Goal: Answer question/provide support: Share knowledge or assist other users

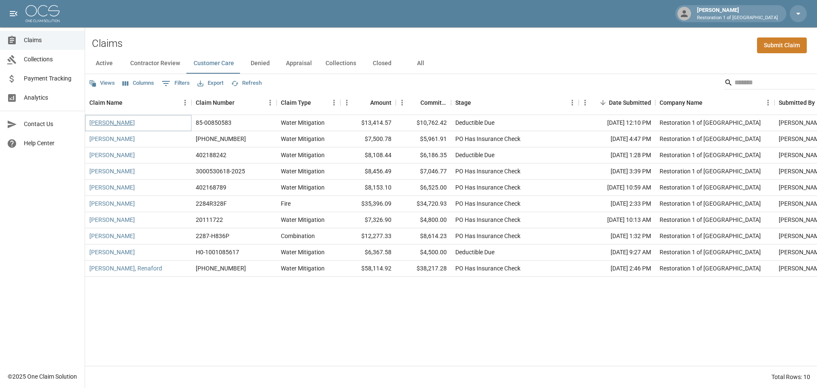
click at [112, 123] on link "[PERSON_NAME]" at bounding box center [112, 122] width 46 height 9
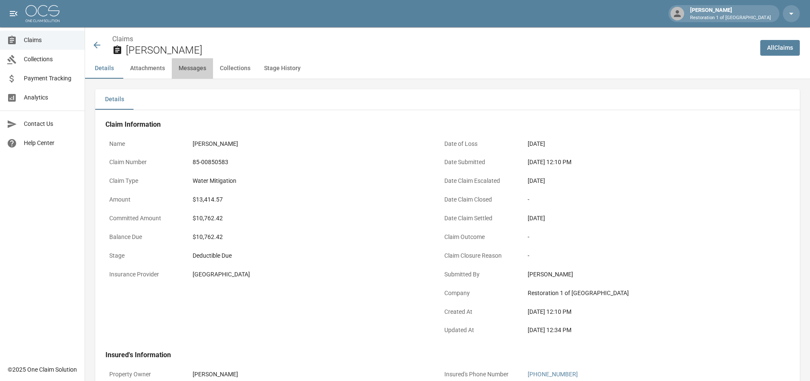
click at [191, 70] on button "Messages" at bounding box center [192, 68] width 41 height 20
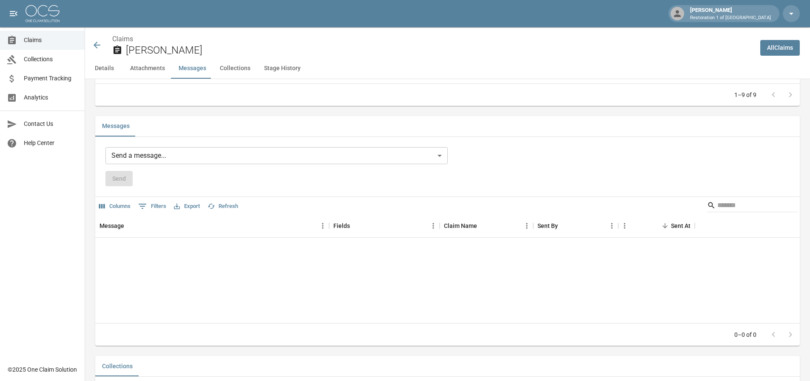
scroll to position [741, 0]
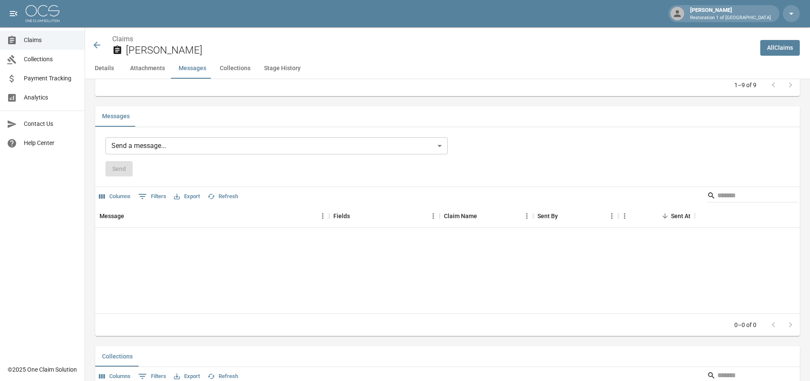
click at [172, 147] on body "[PERSON_NAME] Restoration 1 of Grand Rapids Claims Collections Payment Tracking…" at bounding box center [405, 12] width 810 height 1506
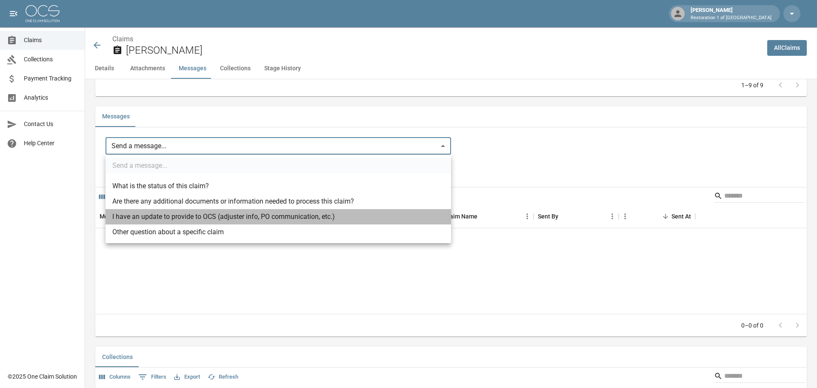
click at [185, 214] on li "I have an update to provide to OCS (adjuster info, PO communication, etc.)" at bounding box center [278, 216] width 345 height 15
type input "**********"
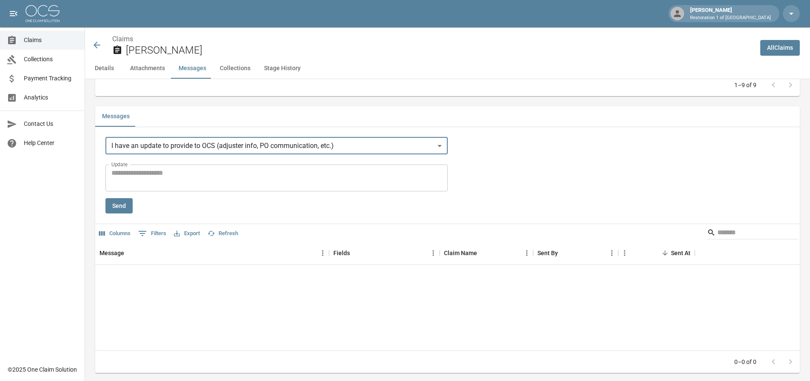
click at [140, 175] on textarea "Update" at bounding box center [276, 178] width 331 height 20
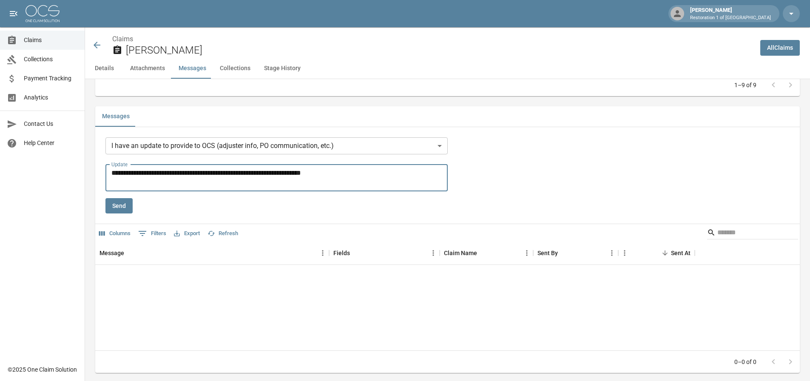
type textarea "**********"
click at [116, 203] on button "Send" at bounding box center [119, 206] width 27 height 16
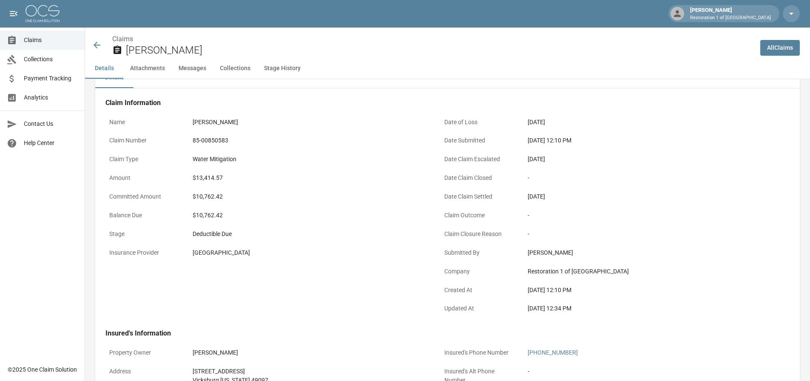
scroll to position [18, 0]
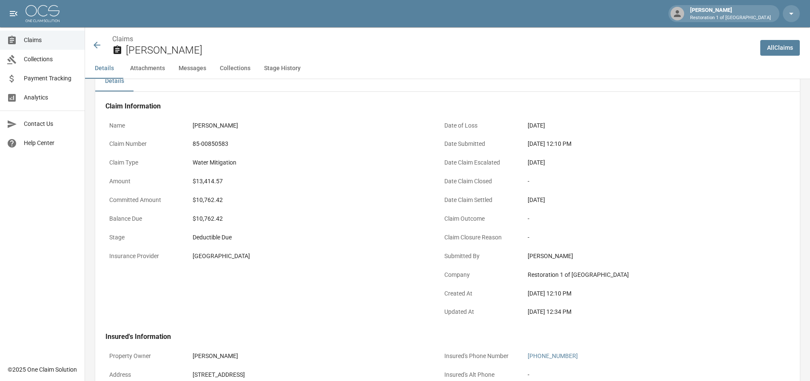
click at [96, 44] on icon at bounding box center [97, 45] width 7 height 7
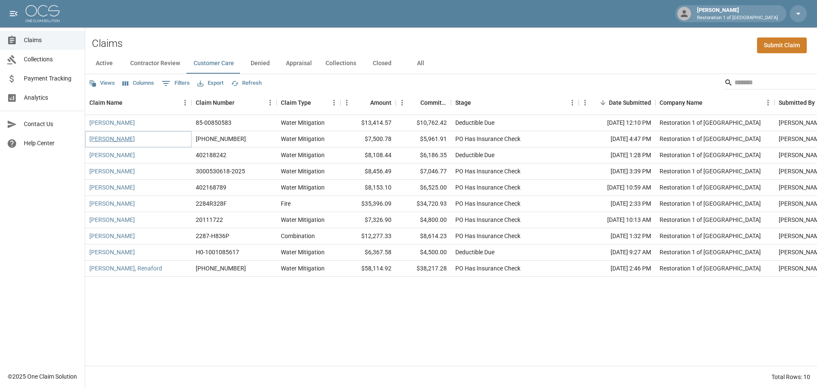
click at [110, 141] on link "[PERSON_NAME]" at bounding box center [112, 138] width 46 height 9
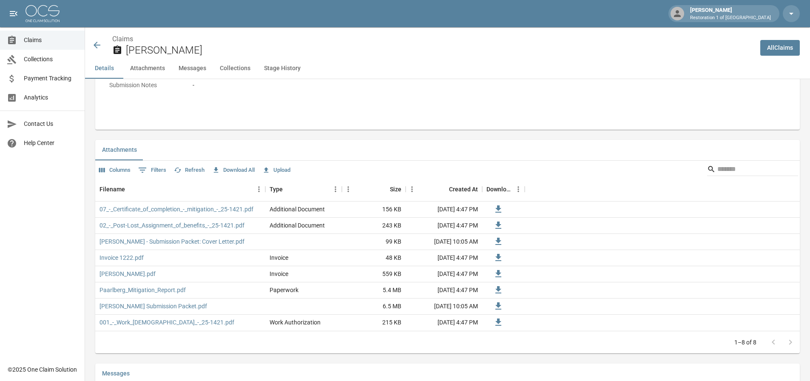
scroll to position [298, 0]
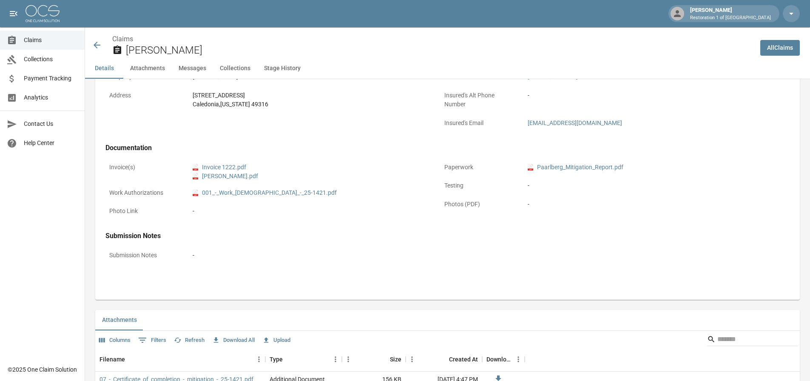
click at [100, 42] on icon at bounding box center [97, 45] width 10 height 10
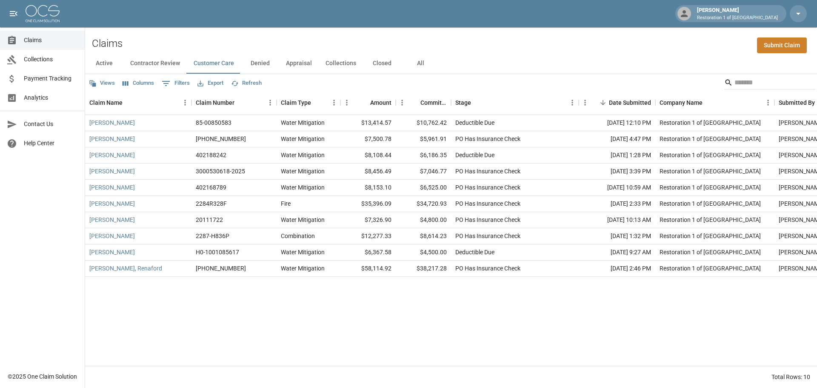
click at [177, 82] on button "0 Filters" at bounding box center [176, 84] width 32 height 14
select select "****"
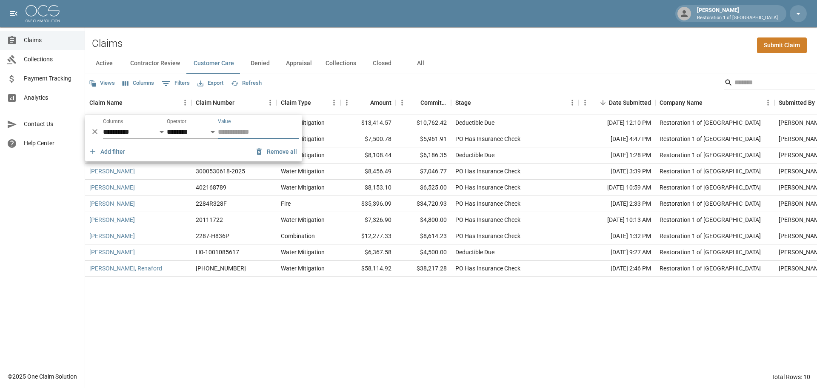
click at [296, 78] on div "Views Columns 0 Filters Export Refresh" at bounding box center [451, 82] width 732 height 17
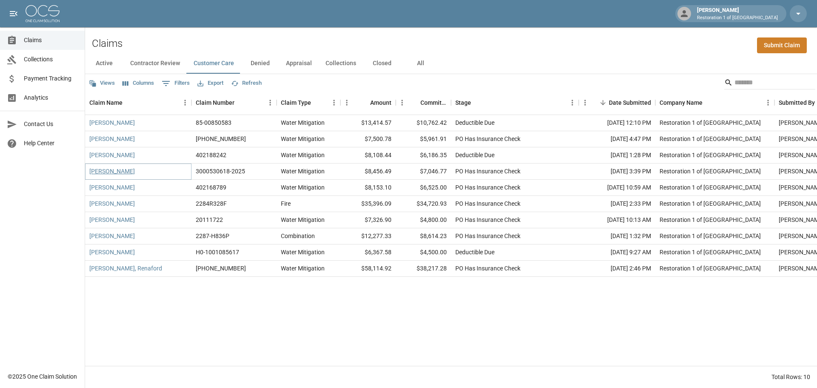
click at [103, 168] on link "[PERSON_NAME]" at bounding box center [112, 171] width 46 height 9
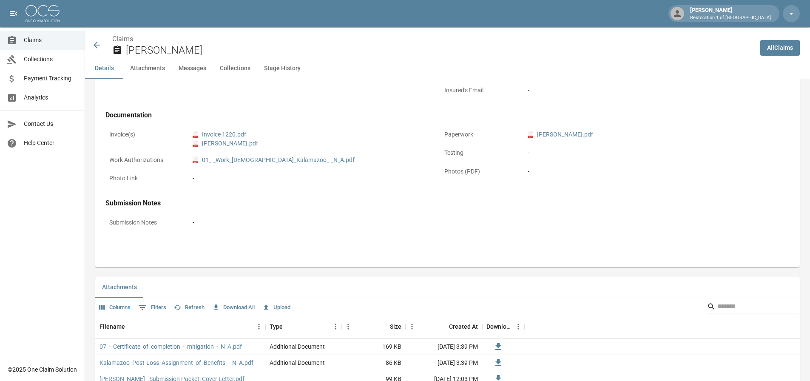
scroll to position [170, 0]
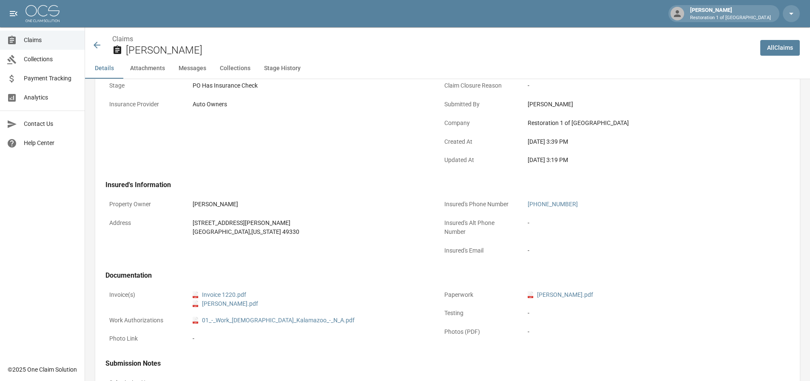
click at [99, 43] on icon at bounding box center [97, 45] width 10 height 10
